Goal: Task Accomplishment & Management: Use online tool/utility

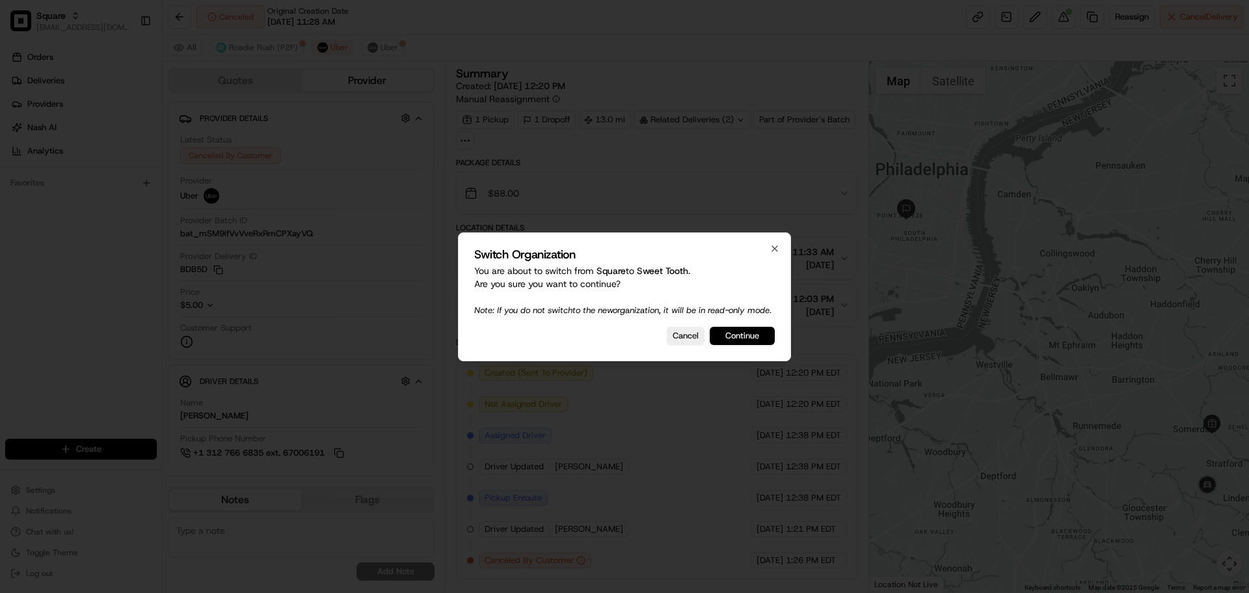
click at [729, 340] on button "Continue" at bounding box center [742, 336] width 65 height 18
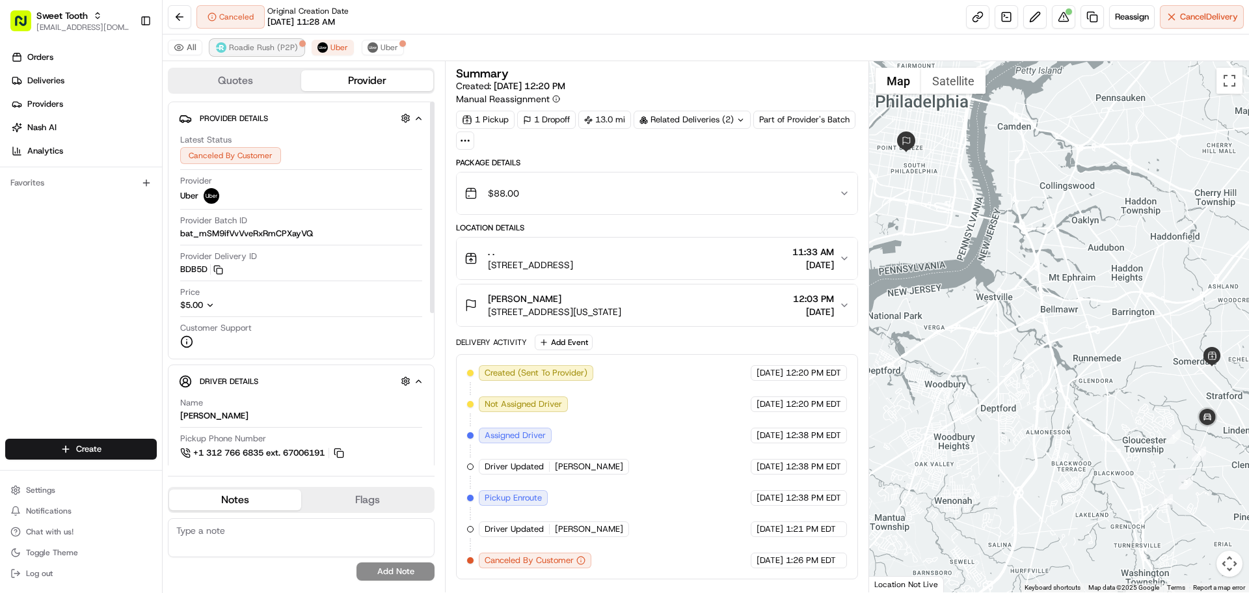
click at [256, 50] on span "Roadie Rush (P2P)" at bounding box center [263, 47] width 69 height 10
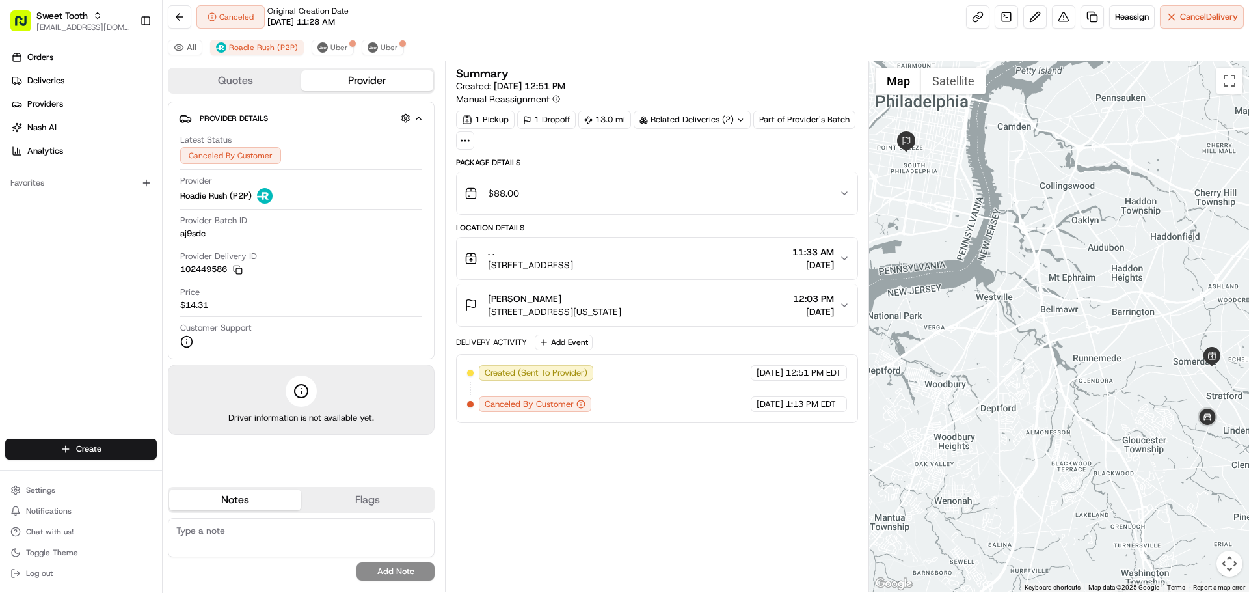
click at [322, 256] on div "Provider Delivery ID 102449586 Copy 102449586" at bounding box center [301, 262] width 242 height 25
click at [313, 278] on div "Provider Delivery ID 102449586 Copy 102449586" at bounding box center [301, 265] width 242 height 31
click at [312, 278] on div "Provider Delivery ID 102449586 Copy 102449586" at bounding box center [301, 265] width 242 height 31
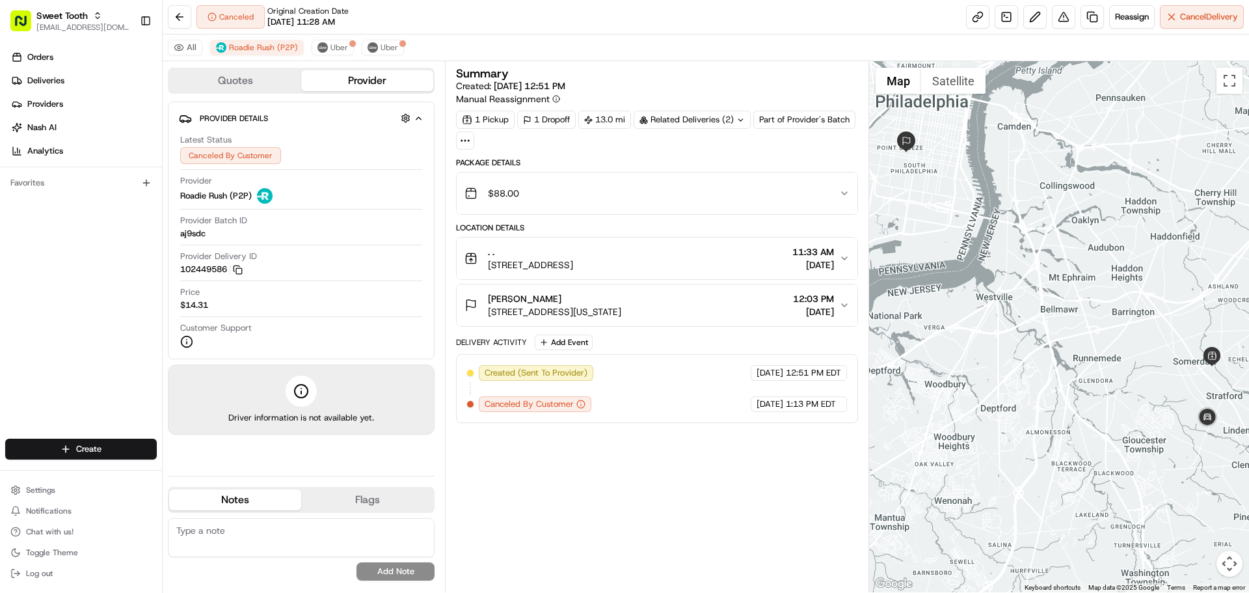
click at [312, 278] on div "Provider Delivery ID 102449586 Copy 102449586" at bounding box center [301, 265] width 242 height 31
click at [282, 294] on div "Price $14.31" at bounding box center [301, 298] width 242 height 25
click at [381, 48] on span "Uber" at bounding box center [390, 47] width 18 height 10
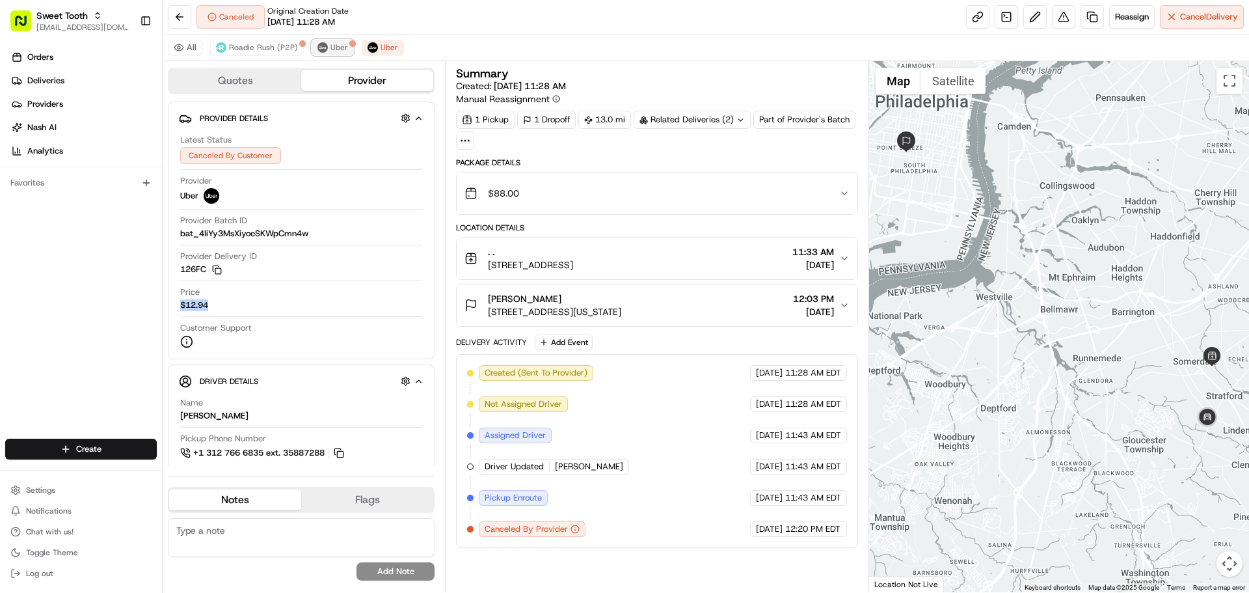
click at [339, 46] on span "Uber" at bounding box center [339, 47] width 18 height 10
click at [385, 46] on span "Uber" at bounding box center [390, 47] width 18 height 10
click at [317, 46] on img at bounding box center [322, 47] width 10 height 10
click at [277, 46] on span "Roadie Rush (P2P)" at bounding box center [263, 47] width 69 height 10
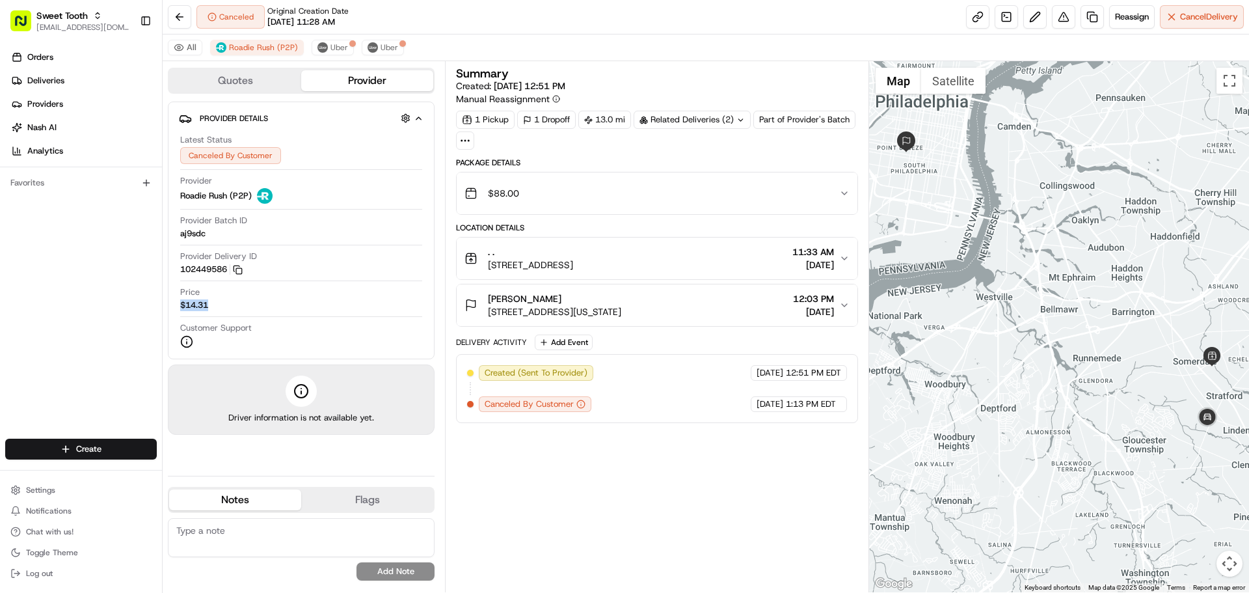
click at [675, 325] on button "[PERSON_NAME] [STREET_ADDRESS][US_STATE] 12:03 PM [DATE]" at bounding box center [657, 305] width 400 height 42
click at [621, 316] on span "[STREET_ADDRESS][US_STATE]" at bounding box center [554, 311] width 133 height 13
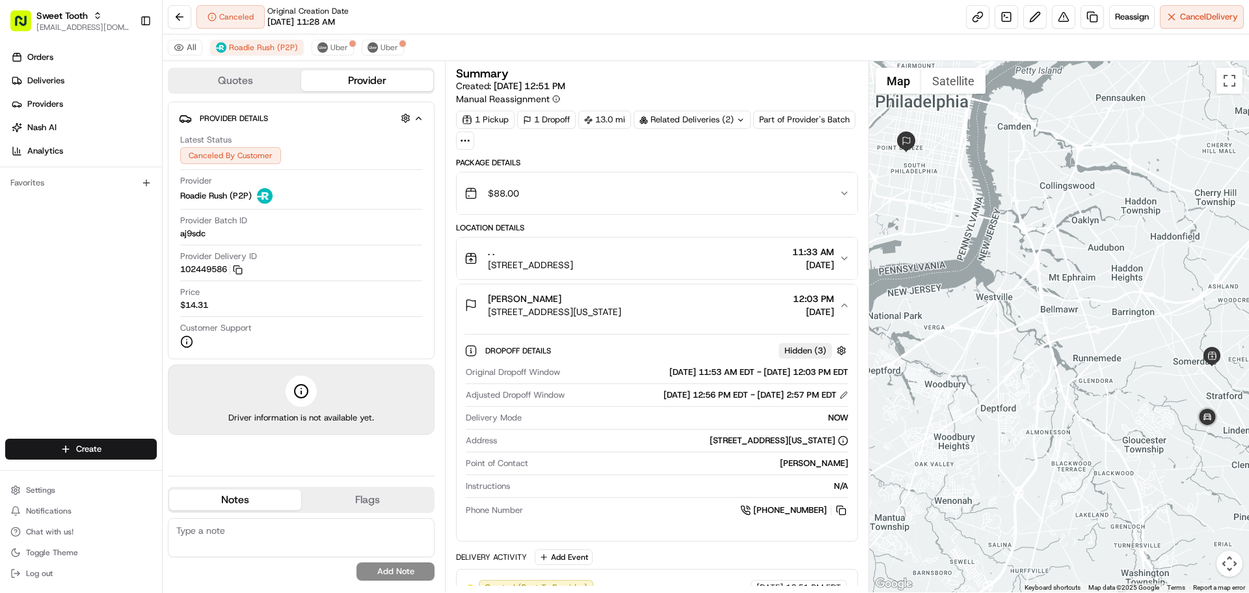
click at [621, 316] on span "[STREET_ADDRESS][US_STATE]" at bounding box center [554, 311] width 133 height 13
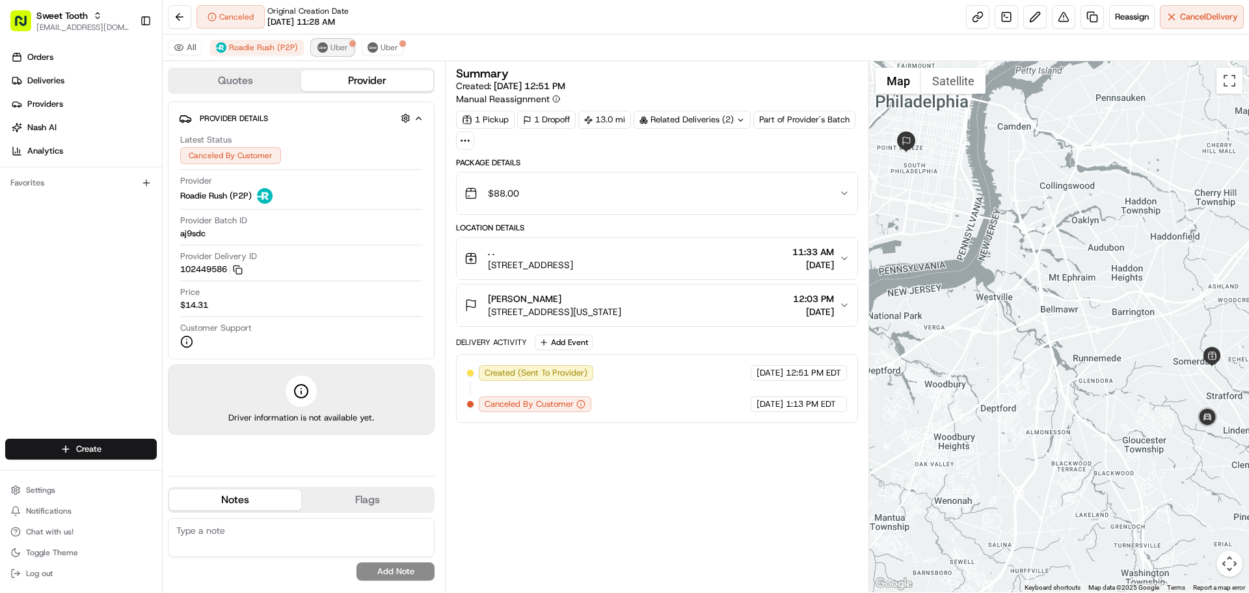
click at [330, 45] on span "Uber" at bounding box center [339, 47] width 18 height 10
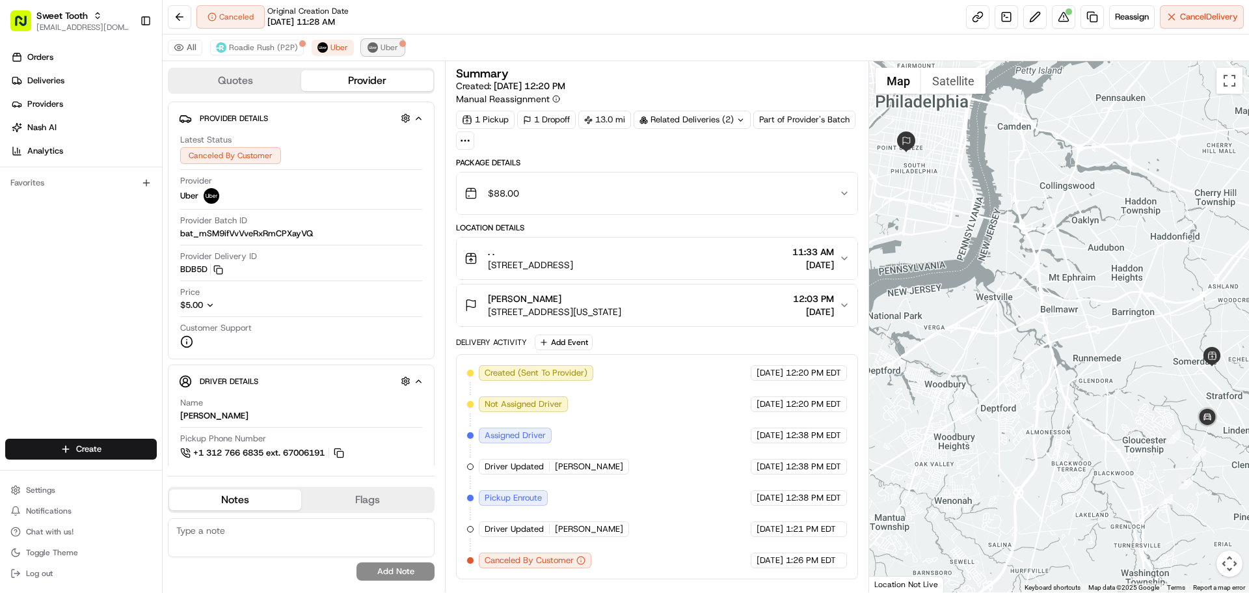
click at [381, 49] on span "Uber" at bounding box center [390, 47] width 18 height 10
click at [547, 206] on button "$88.00" at bounding box center [657, 193] width 400 height 42
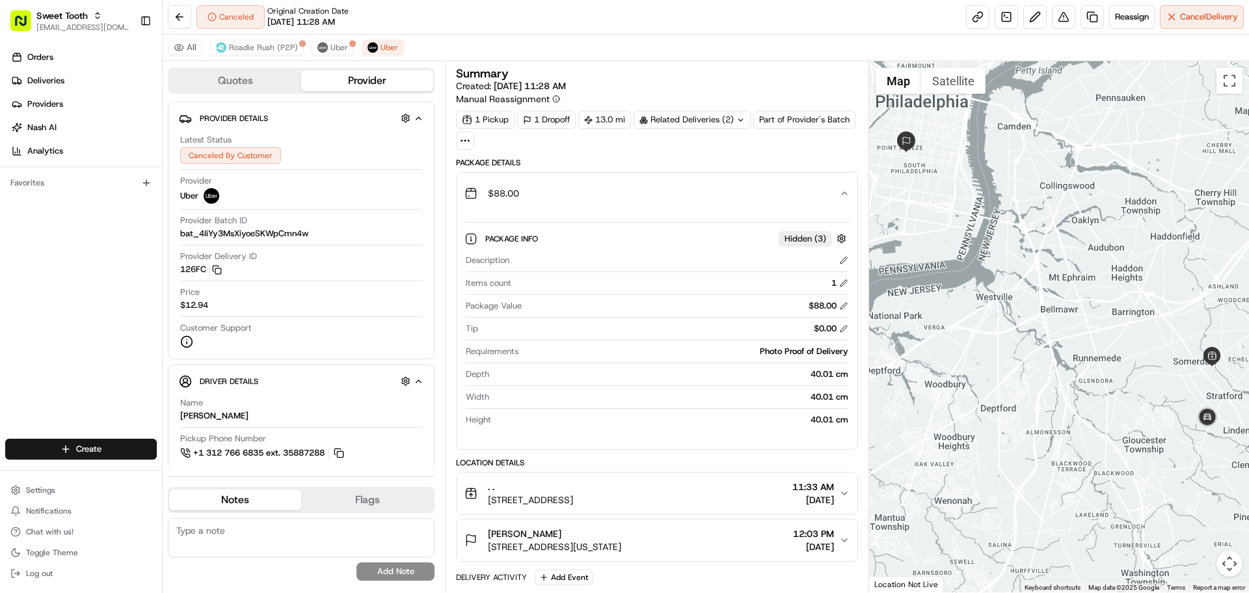
click at [547, 206] on button "$88.00" at bounding box center [657, 193] width 400 height 42
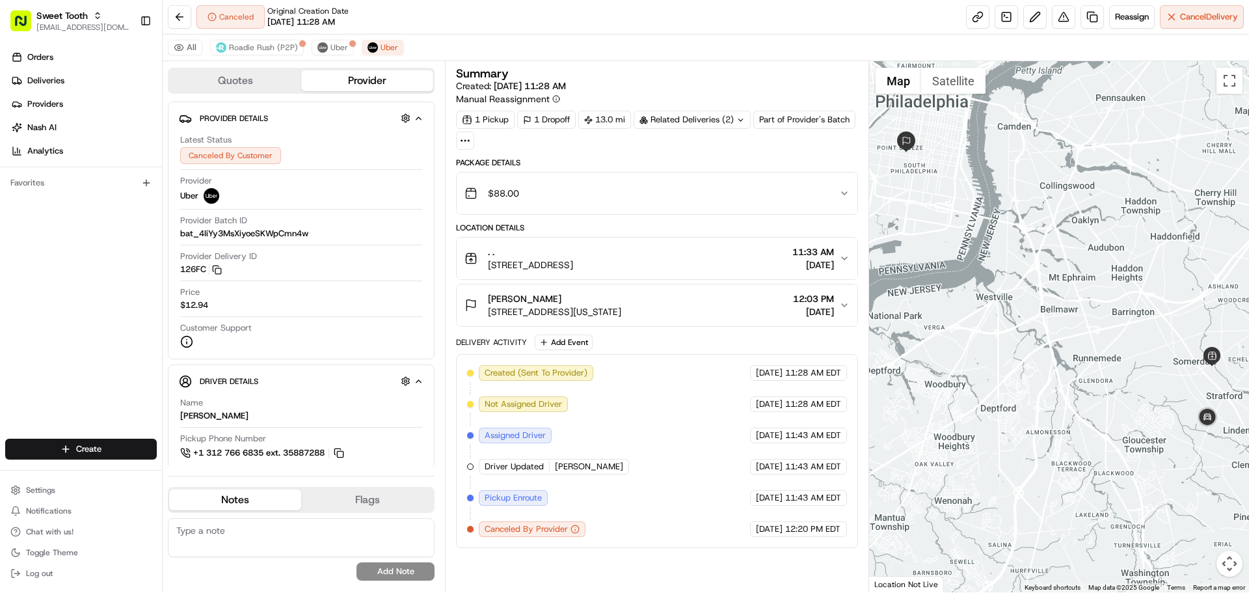
click at [546, 197] on div "$88.00" at bounding box center [651, 193] width 374 height 26
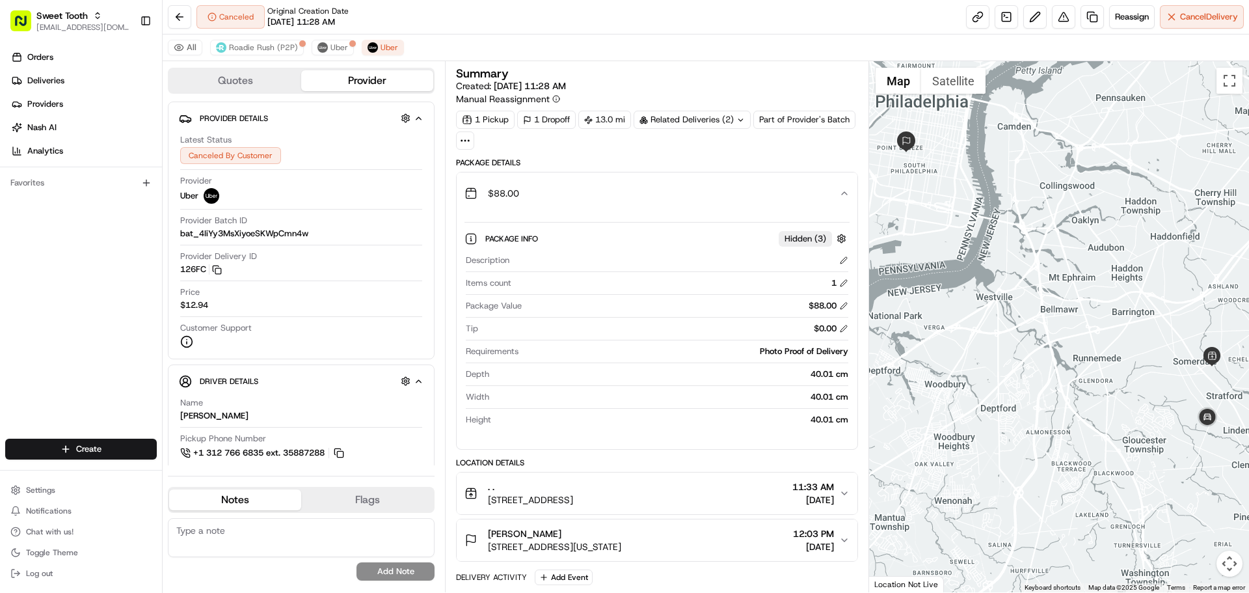
click at [715, 383] on div "Depth 40.01 cm" at bounding box center [657, 377] width 382 height 18
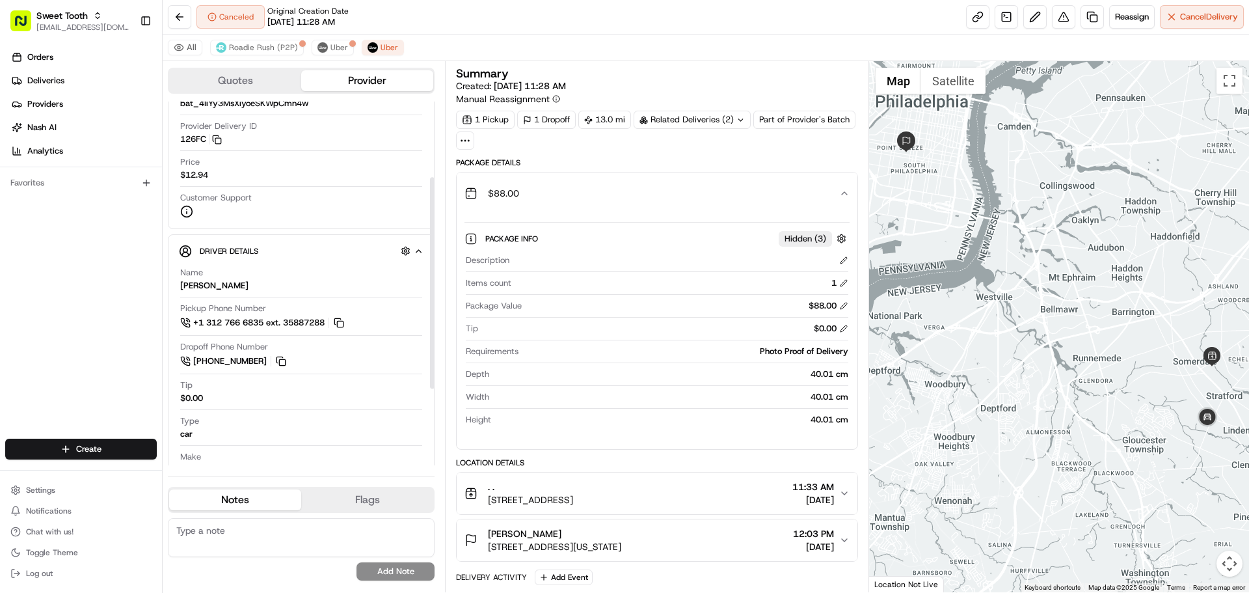
scroll to position [262, 0]
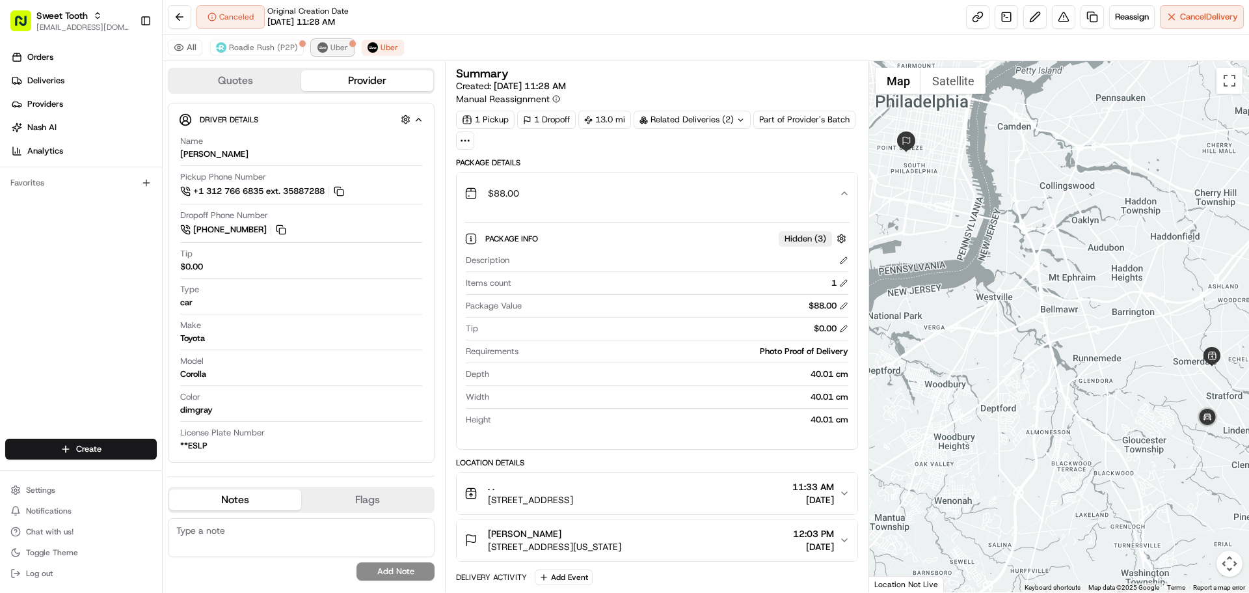
click at [325, 53] on button "Uber" at bounding box center [333, 48] width 42 height 16
click at [276, 49] on span "Roadie Rush (P2P)" at bounding box center [263, 47] width 69 height 10
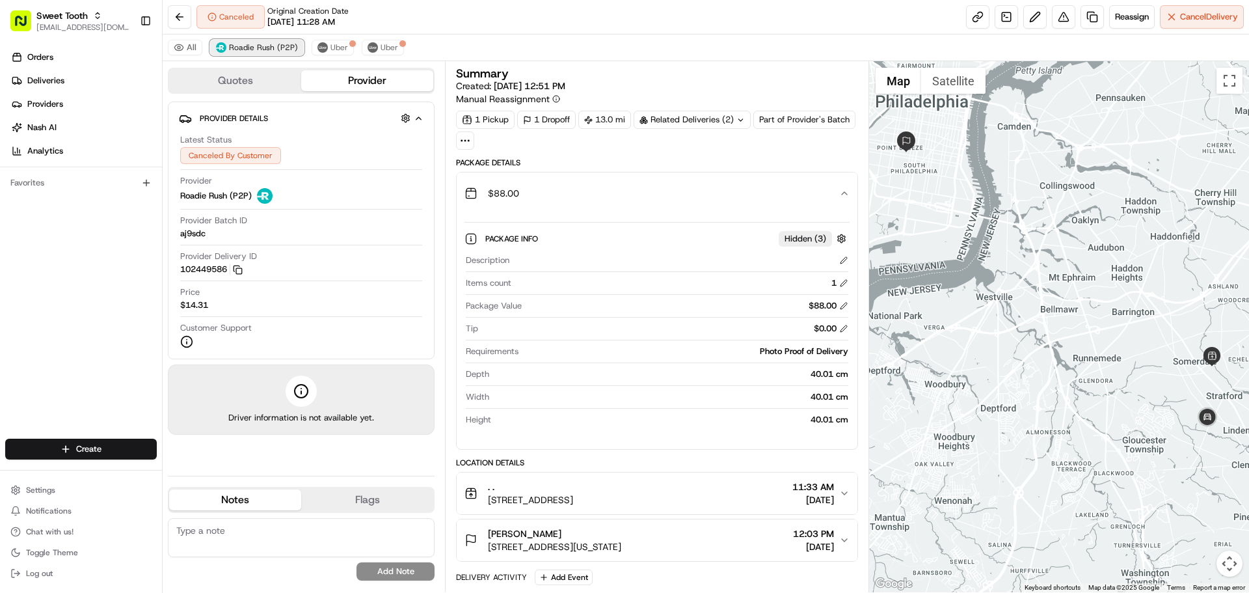
scroll to position [0, 0]
click at [327, 40] on button "Uber" at bounding box center [333, 48] width 42 height 16
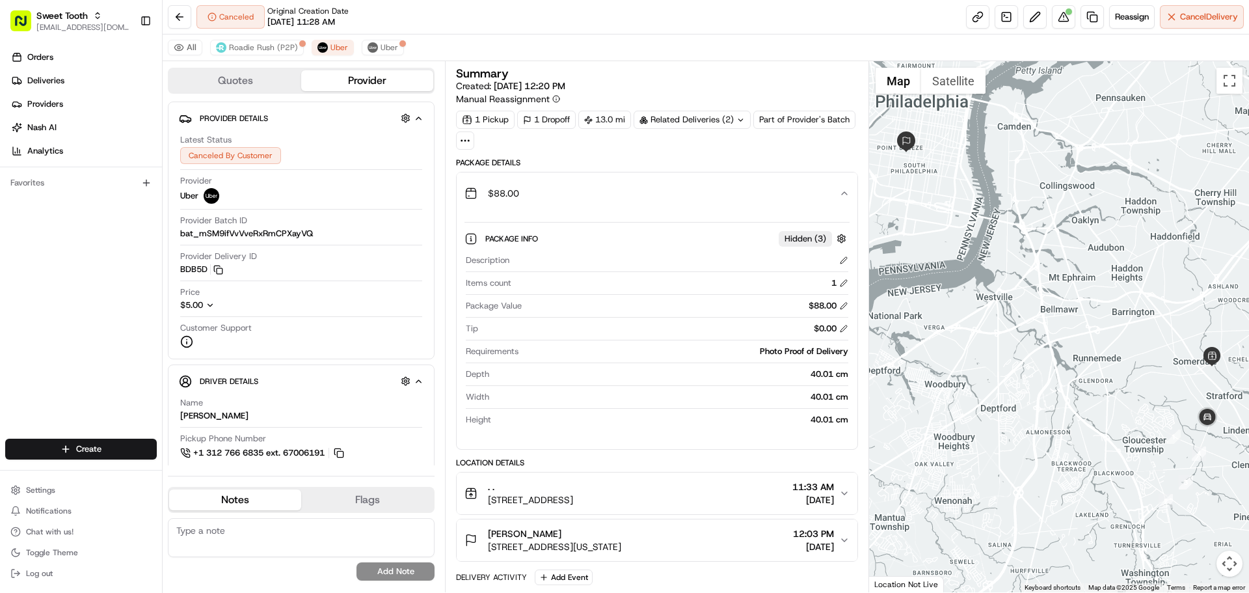
click at [406, 41] on div "All Roadie Rush (P2P) Uber Uber" at bounding box center [706, 47] width 1086 height 27
click at [397, 47] on button "Uber" at bounding box center [383, 48] width 42 height 16
click at [333, 21] on span "[DATE] 11:28 AM" at bounding box center [301, 22] width 68 height 12
click at [332, 53] on button "Uber" at bounding box center [333, 48] width 42 height 16
